Goal: Find specific page/section: Find specific page/section

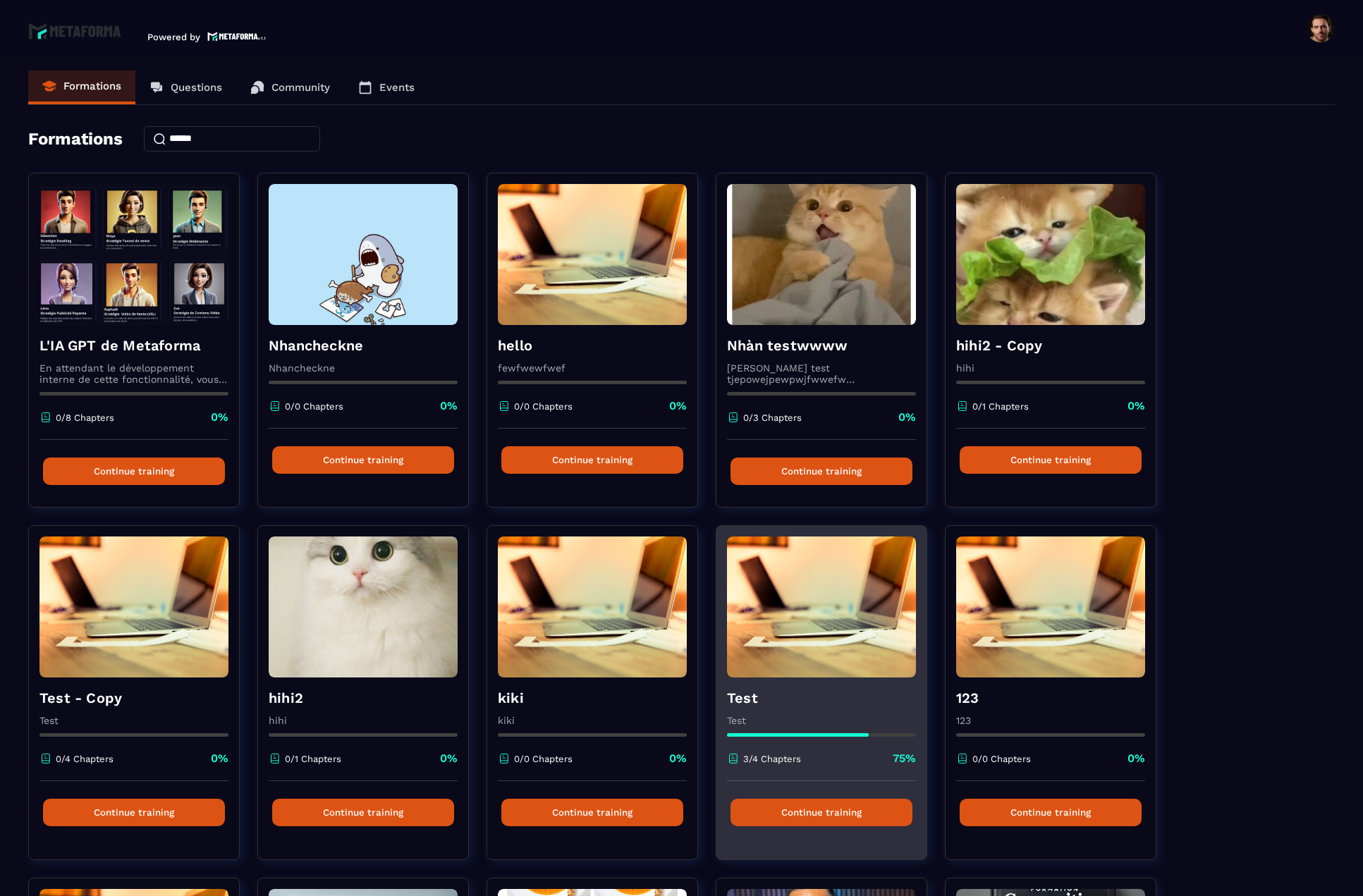
click at [845, 633] on img at bounding box center [822, 607] width 189 height 141
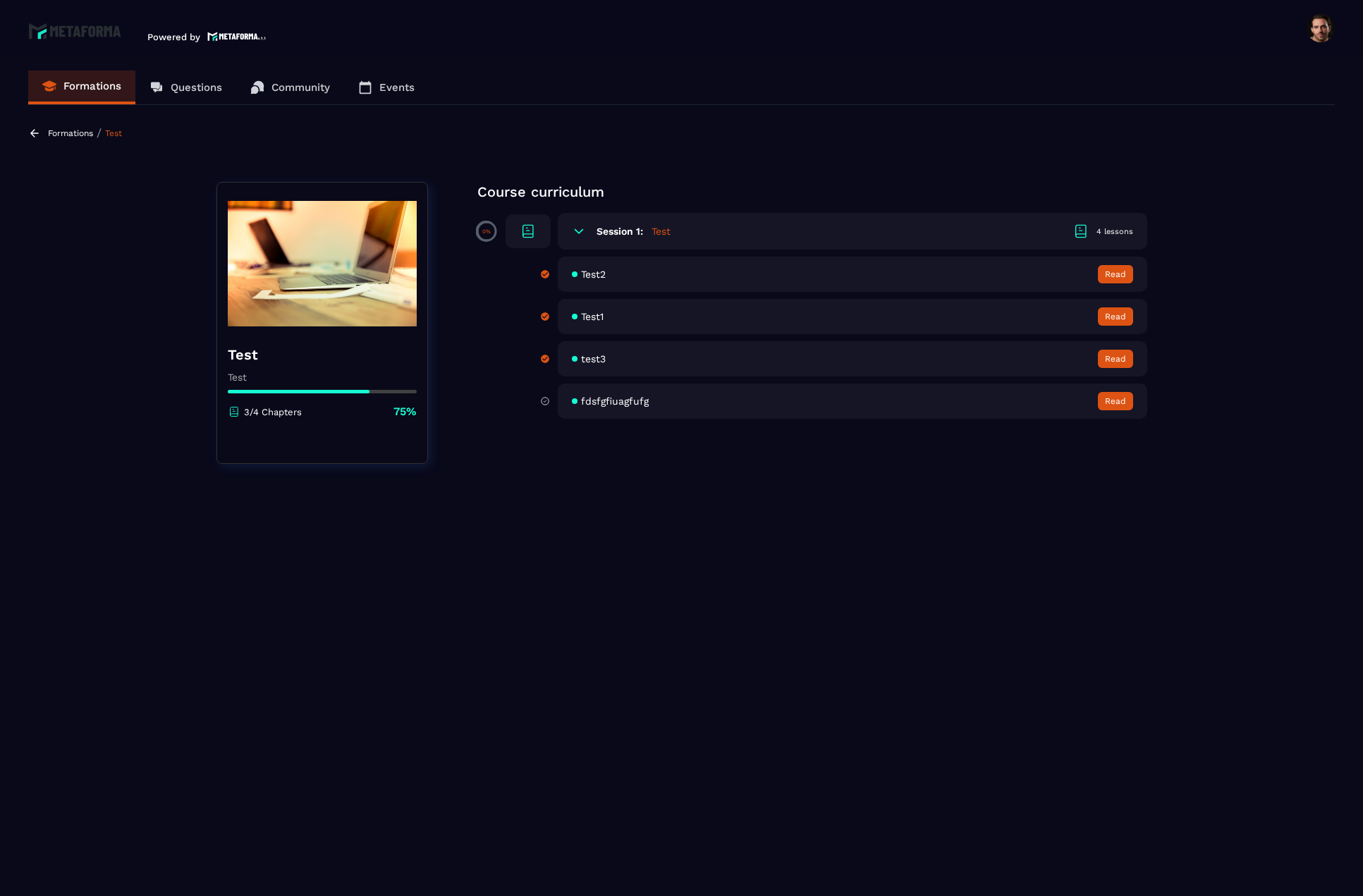
click at [32, 137] on icon at bounding box center [35, 133] width 13 height 13
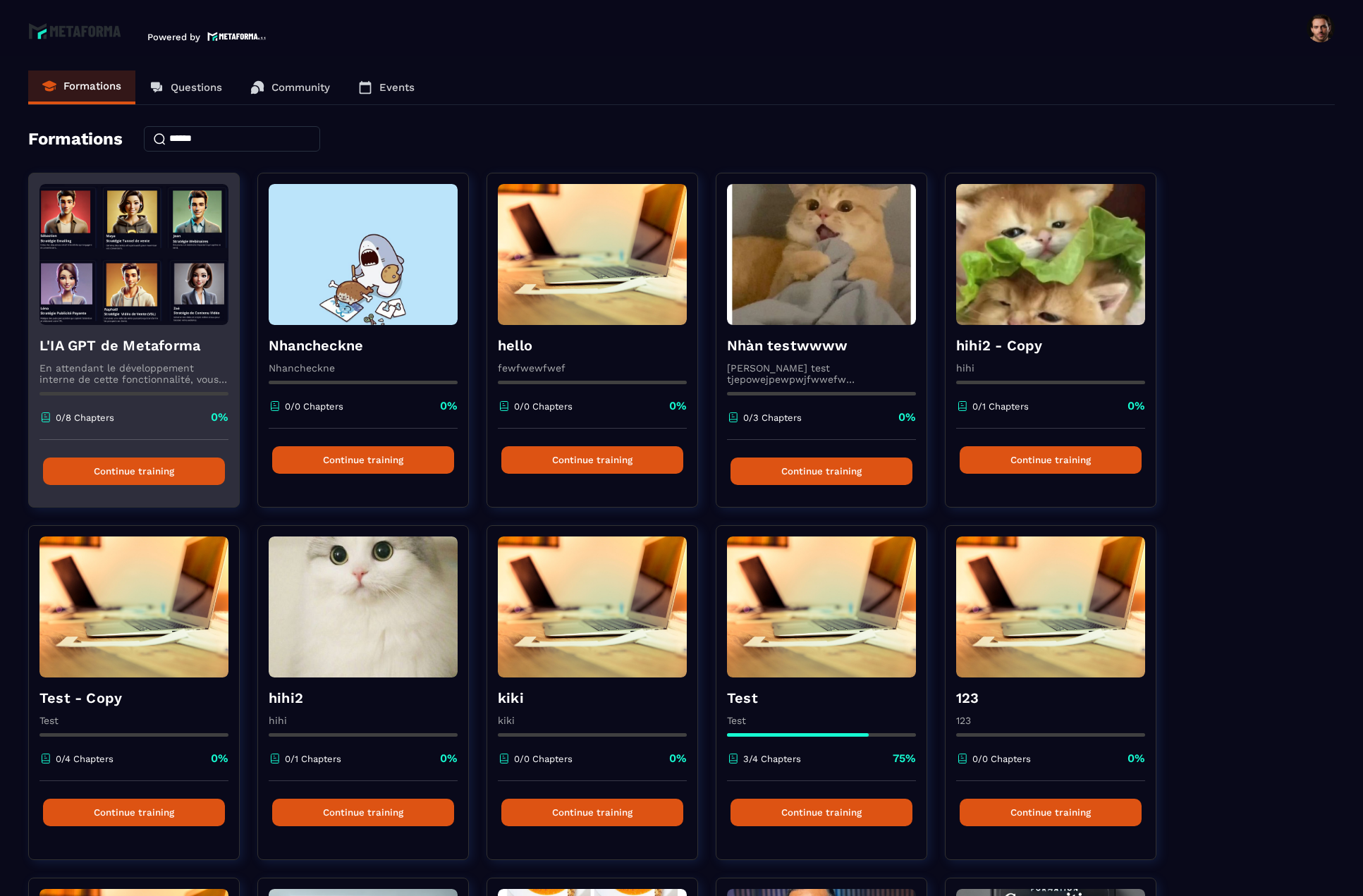
click at [160, 275] on img at bounding box center [134, 254] width 189 height 141
